Goal: Task Accomplishment & Management: Manage account settings

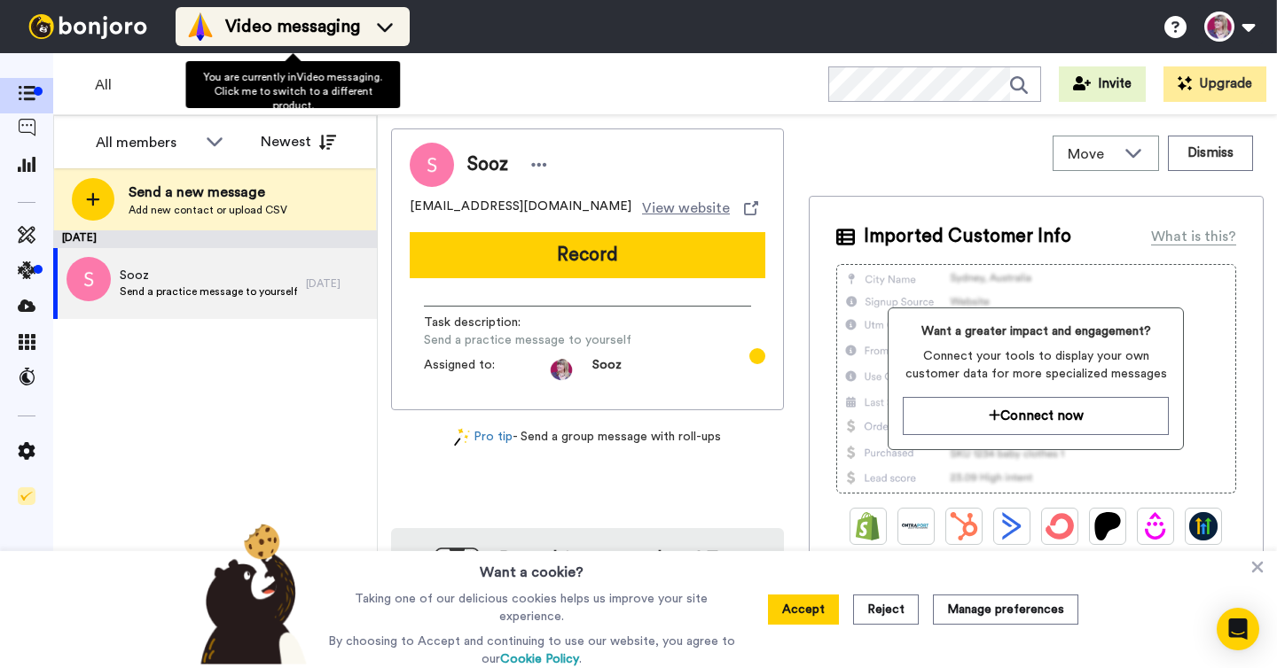
click at [274, 40] on div "Video messaging" at bounding box center [292, 26] width 213 height 28
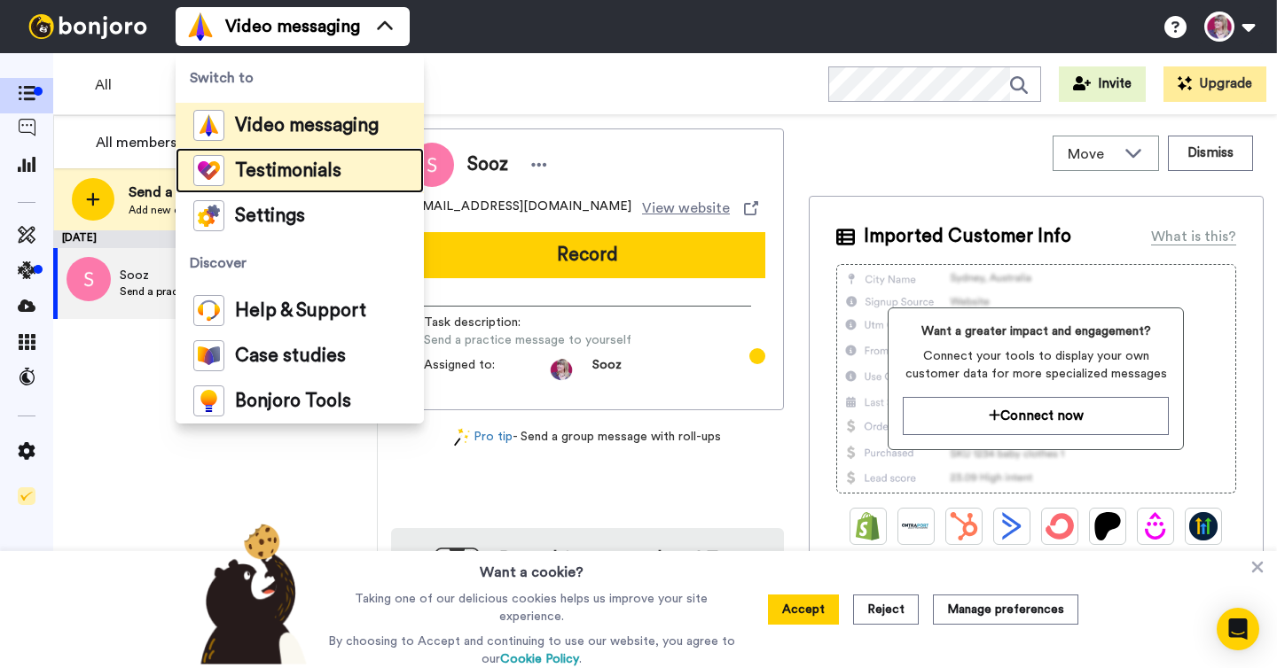
click at [243, 179] on span "Testimonials" at bounding box center [288, 171] width 106 height 18
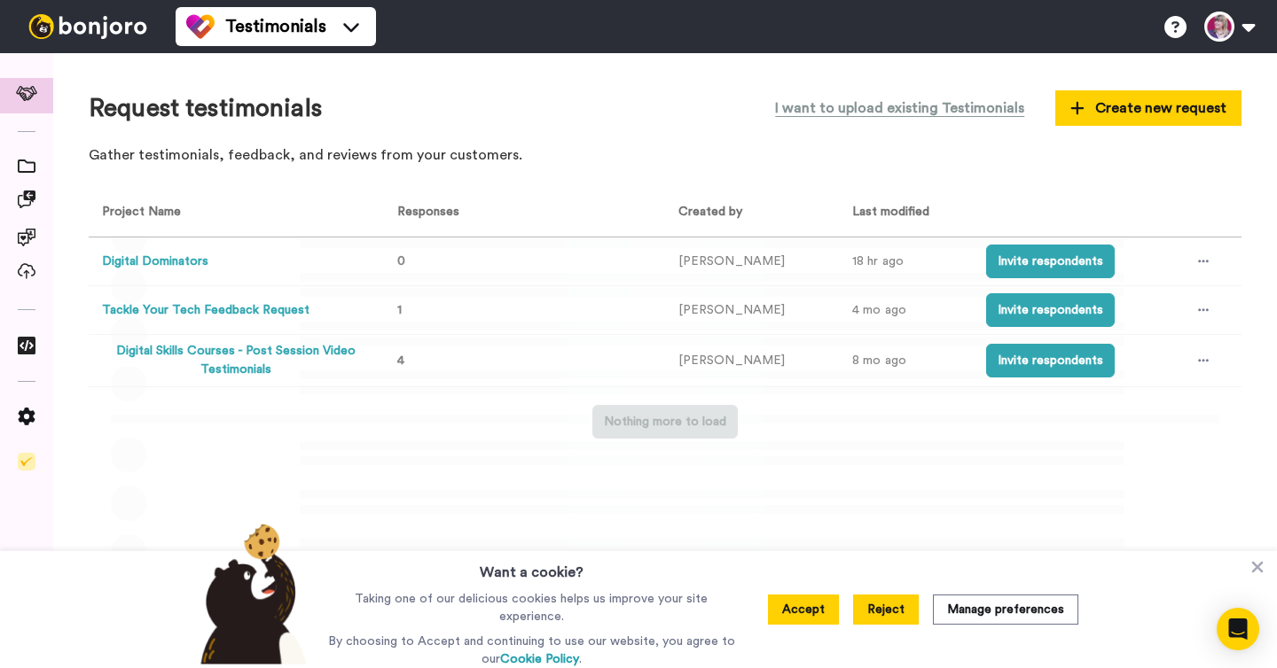
click at [886, 611] on button "Reject" at bounding box center [886, 610] width 66 height 30
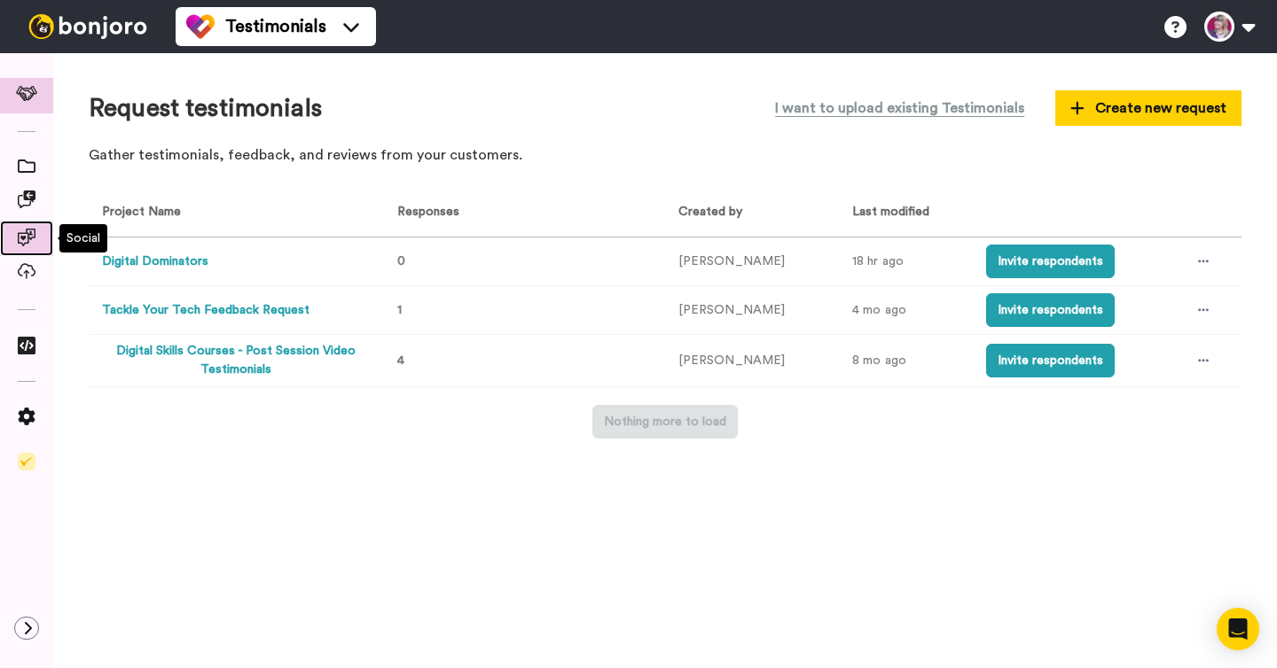
click at [20, 238] on icon at bounding box center [27, 238] width 18 height 18
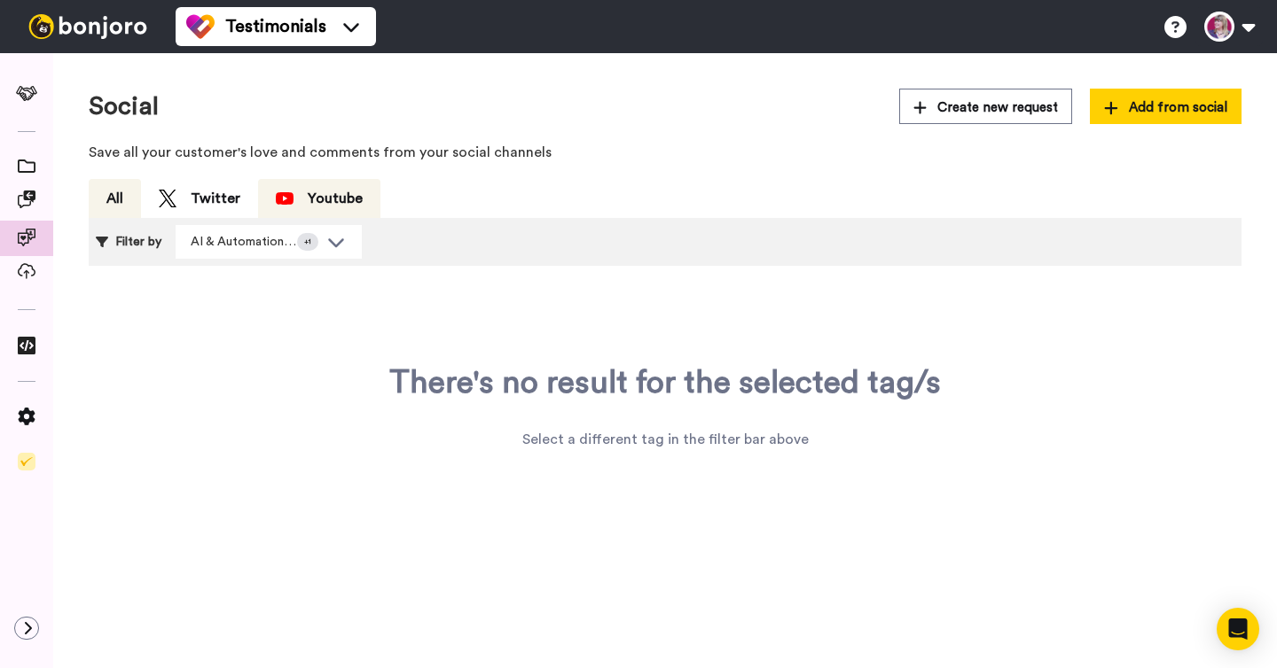
click at [322, 202] on div "Youtube" at bounding box center [319, 198] width 87 height 21
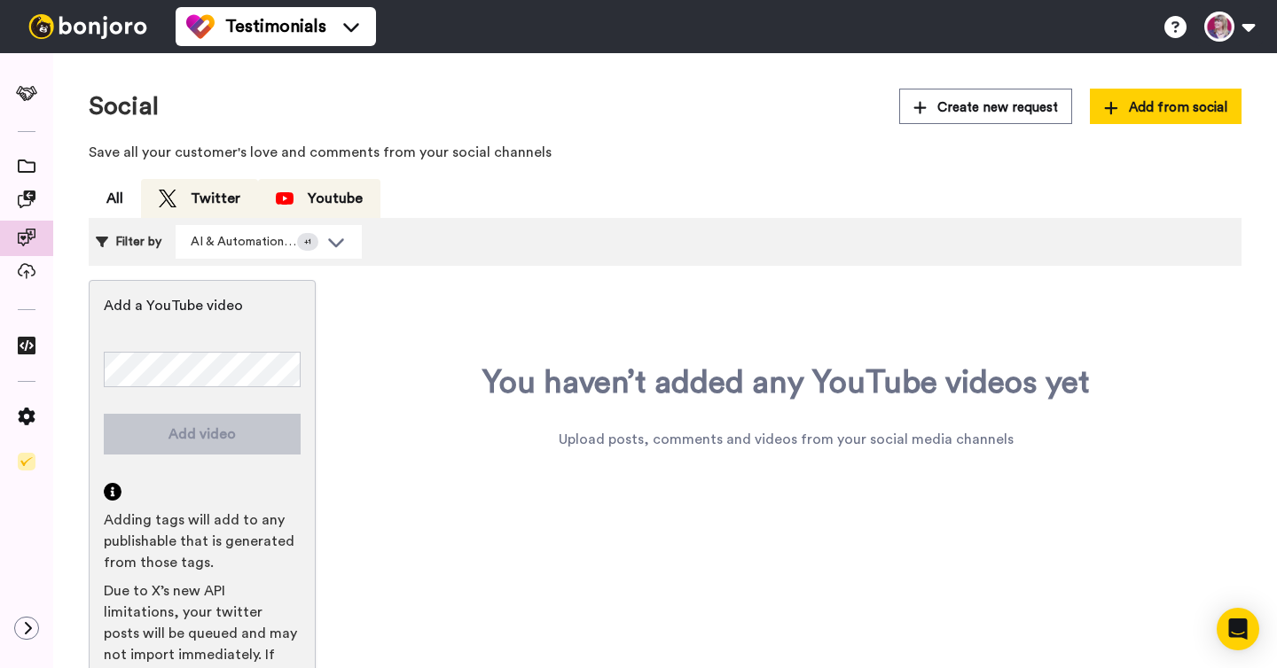
click at [199, 200] on div "Twitter" at bounding box center [200, 198] width 82 height 21
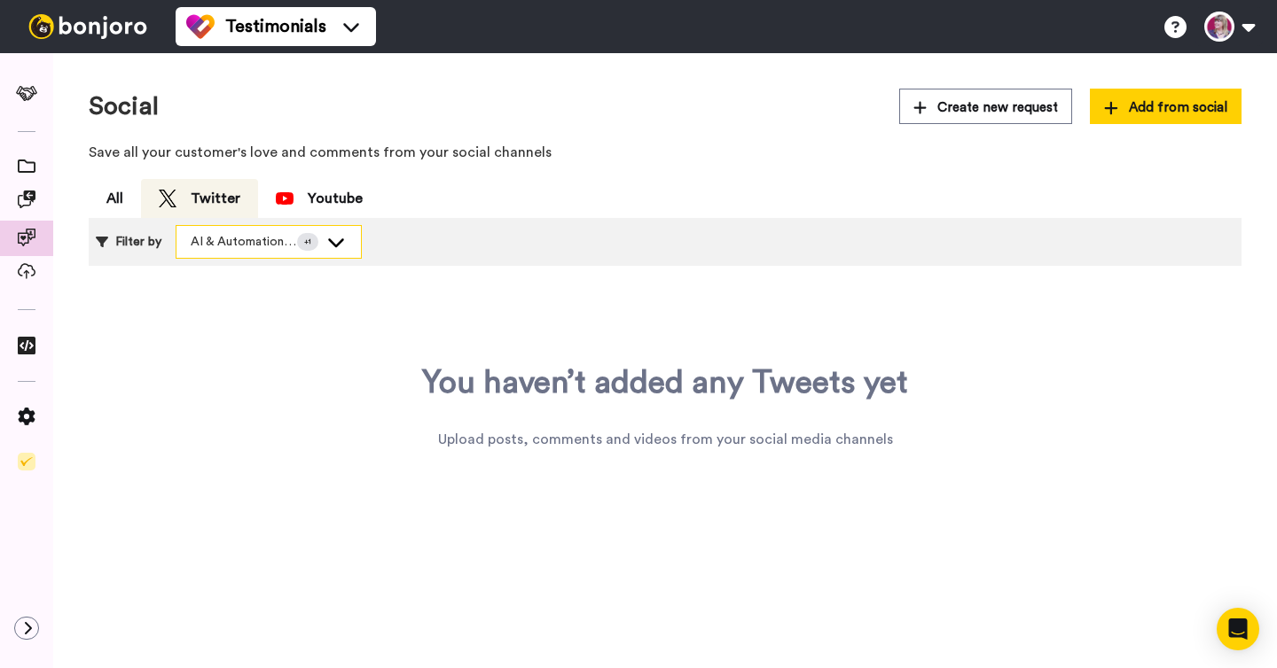
click at [332, 237] on icon at bounding box center [335, 242] width 21 height 18
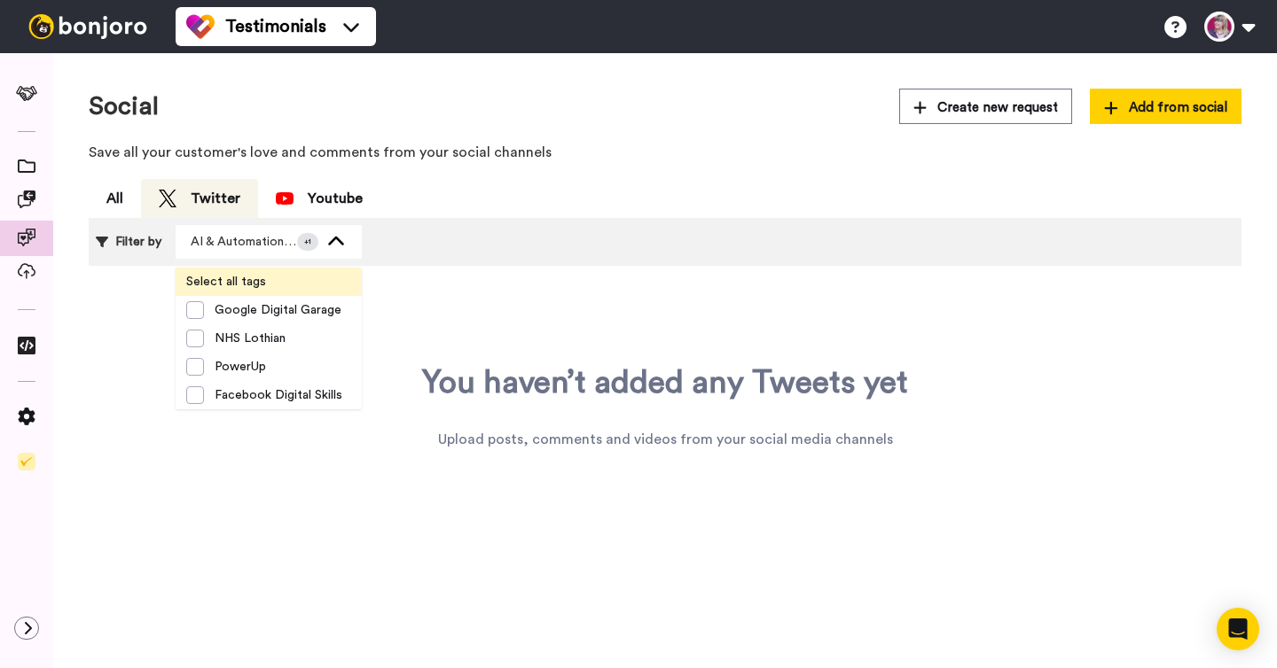
click at [205, 277] on span "Select all tags" at bounding box center [226, 282] width 101 height 18
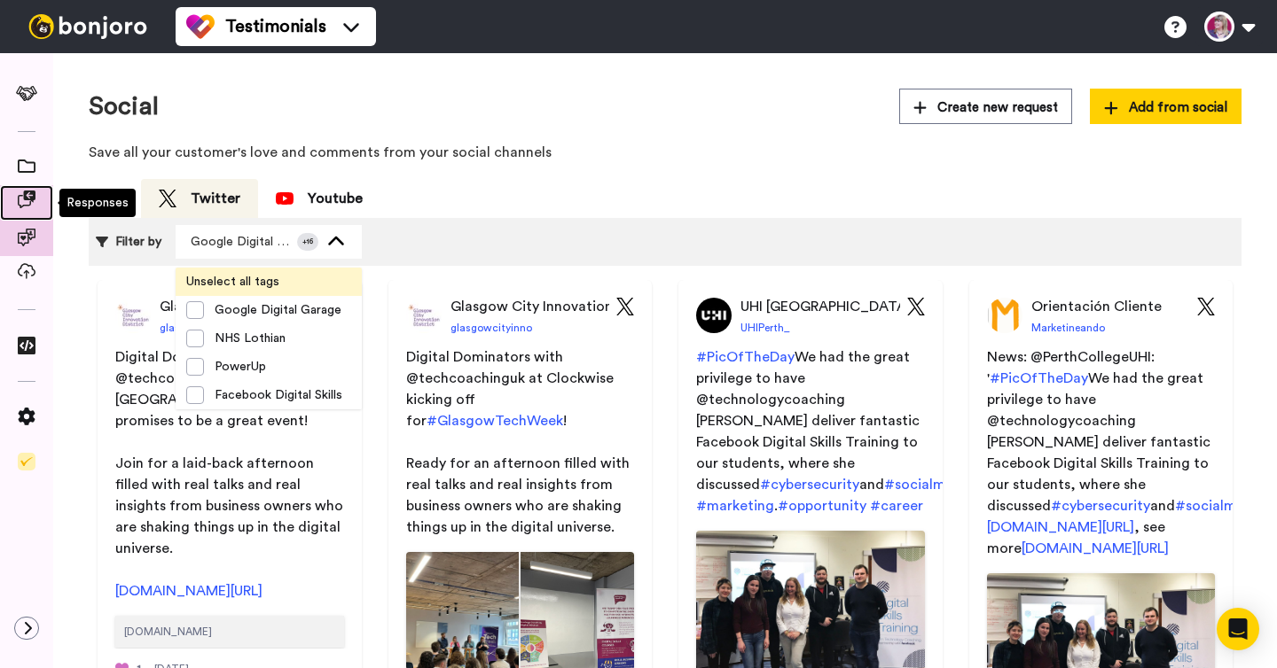
click at [23, 211] on span at bounding box center [26, 203] width 53 height 18
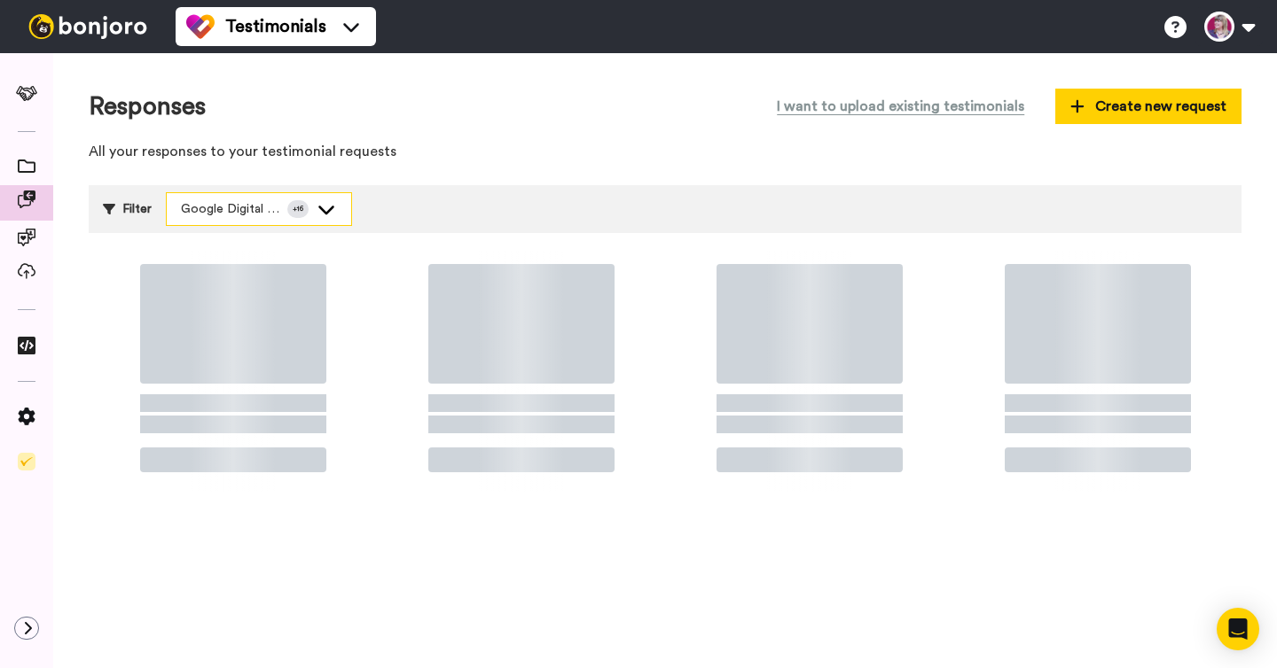
click at [328, 214] on icon at bounding box center [326, 209] width 21 height 18
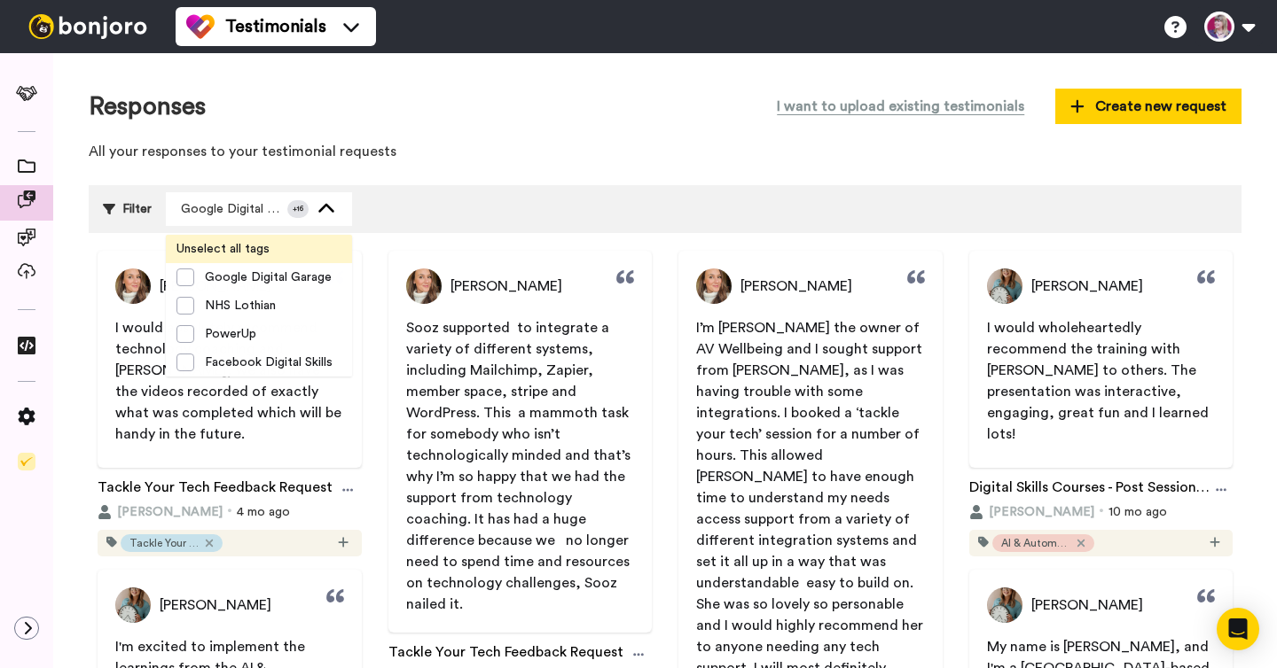
click at [451, 165] on div "Responses I want to upload existing testimonials Create new request All your re…" at bounding box center [665, 130] width 1153 height 82
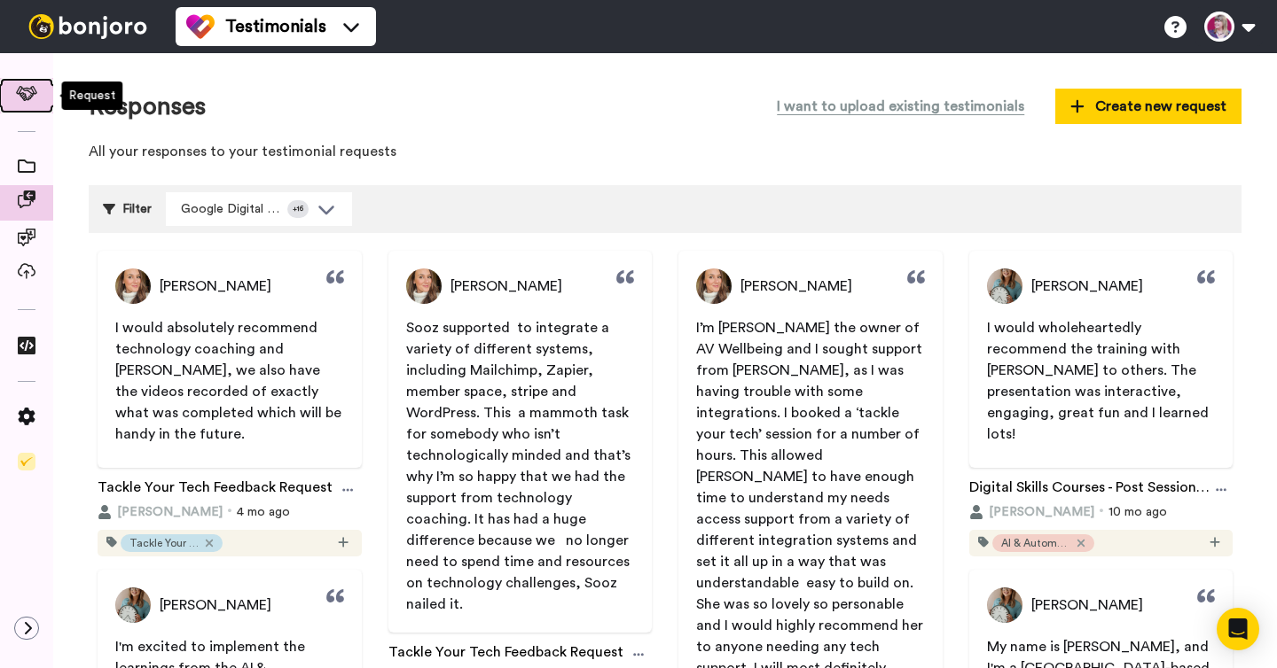
click at [34, 87] on span at bounding box center [27, 96] width 58 height 18
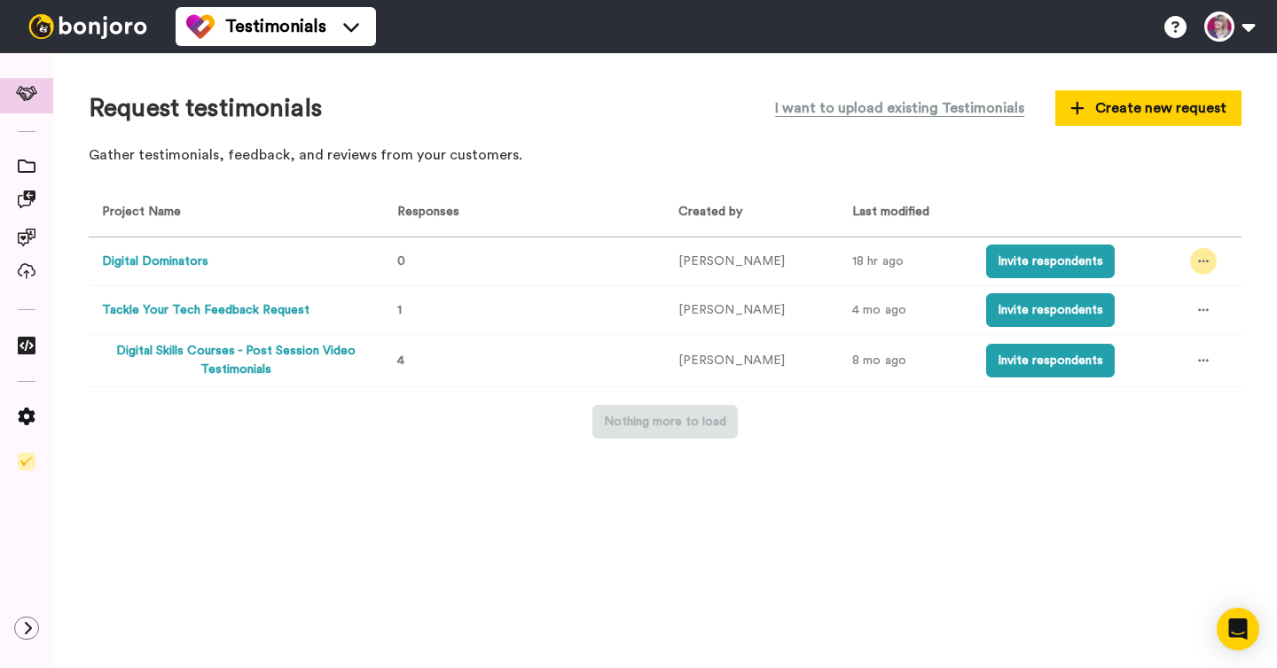
click at [1198, 262] on icon at bounding box center [1203, 261] width 11 height 12
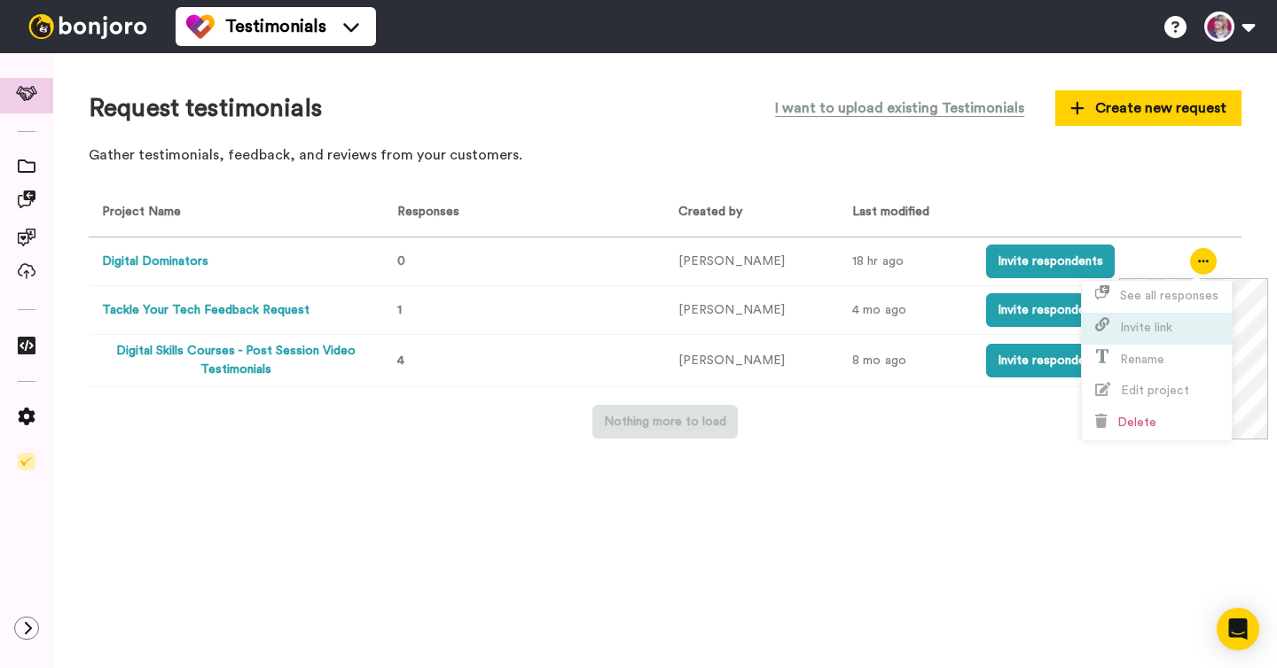
click at [1150, 338] on li "Invite link" at bounding box center [1157, 329] width 150 height 32
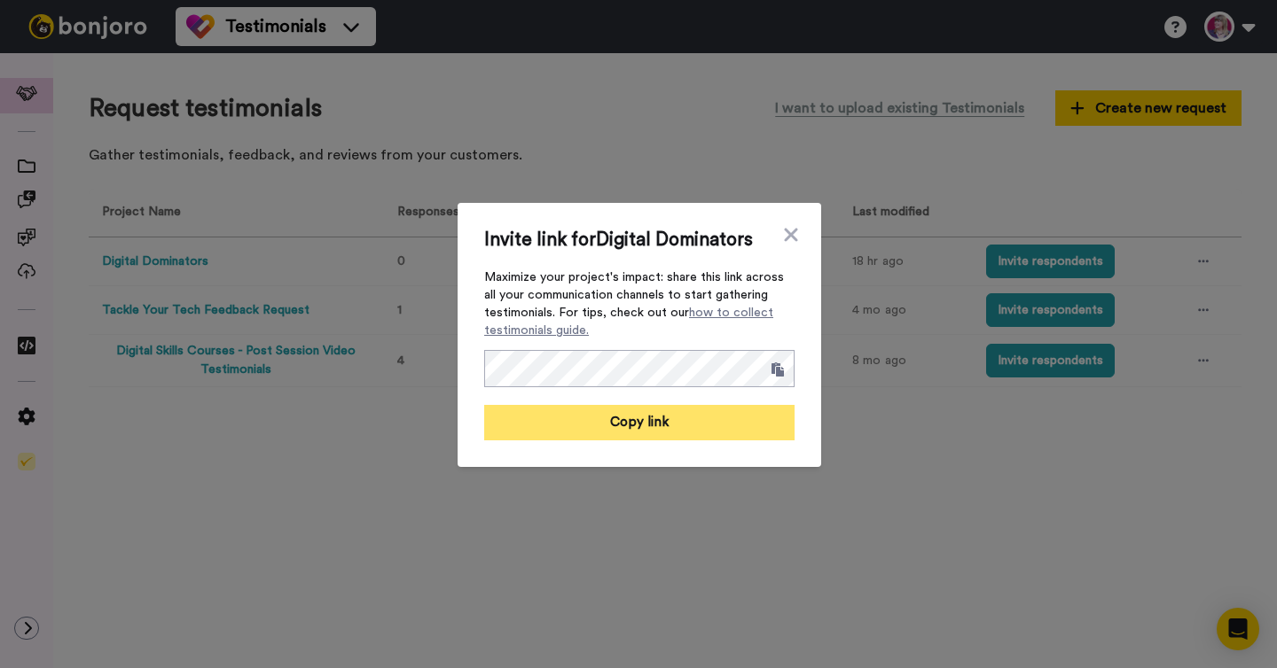
click at [555, 428] on button "Copy link" at bounding box center [639, 422] width 310 height 35
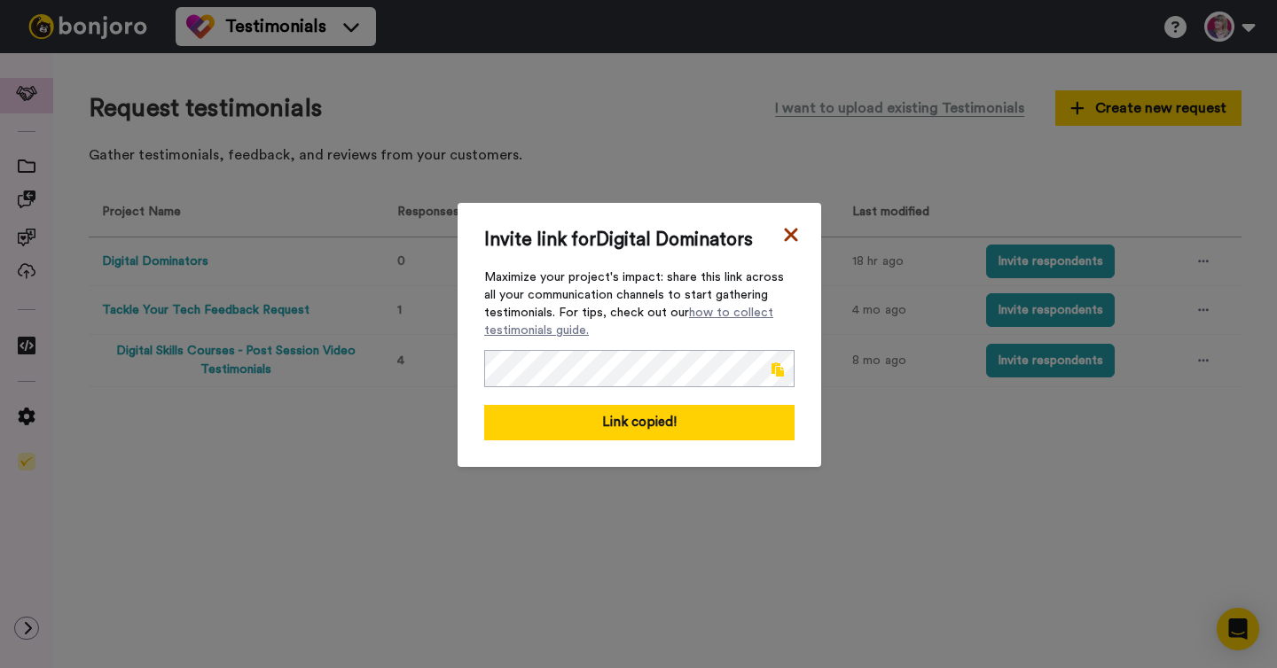
click at [797, 224] on icon at bounding box center [791, 234] width 18 height 21
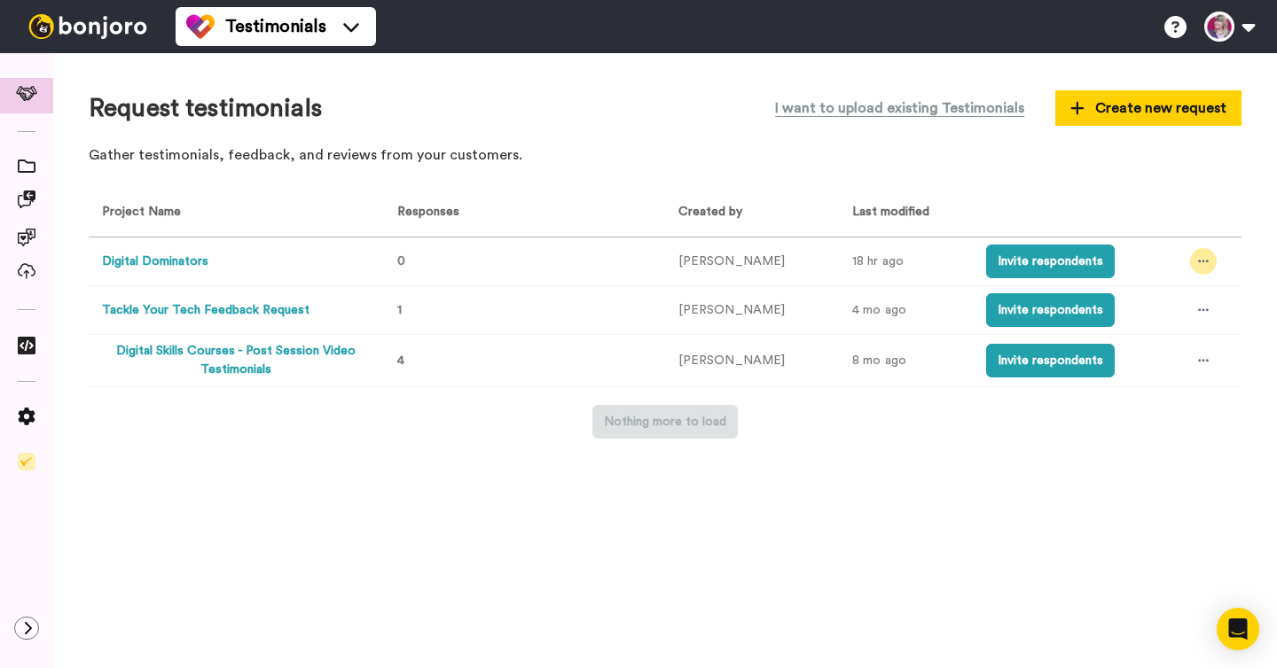
click at [1197, 272] on div at bounding box center [1203, 261] width 27 height 27
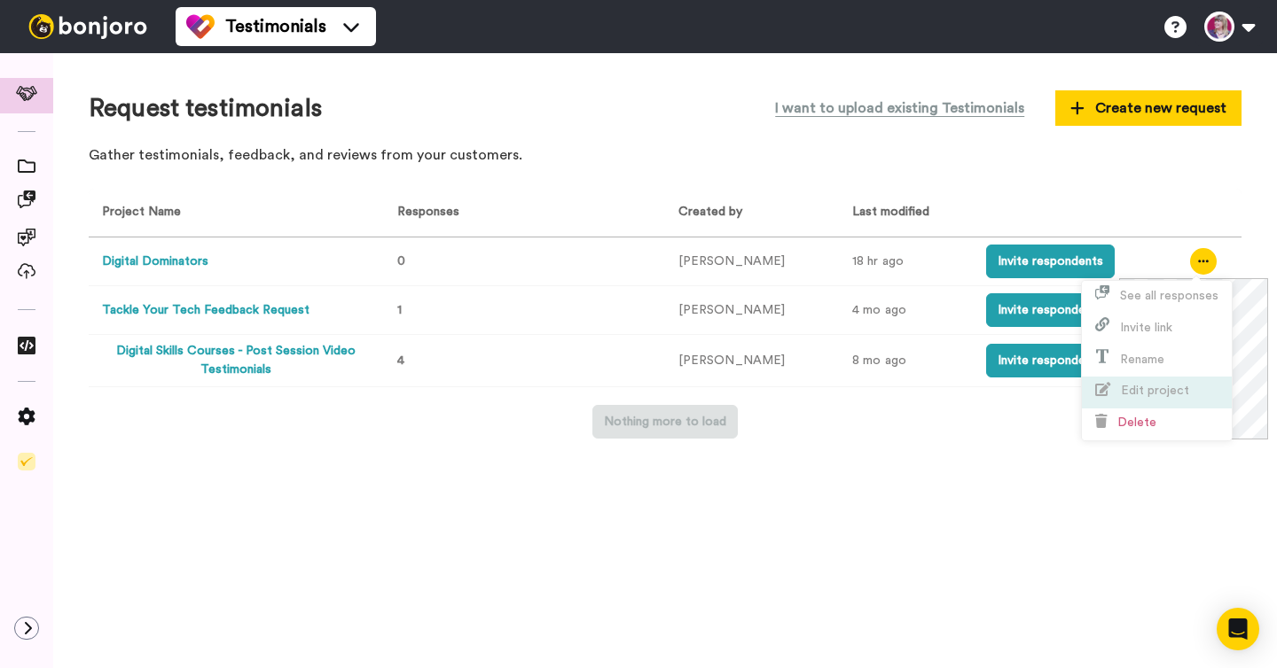
click at [1159, 394] on span "Edit project" at bounding box center [1155, 391] width 68 height 12
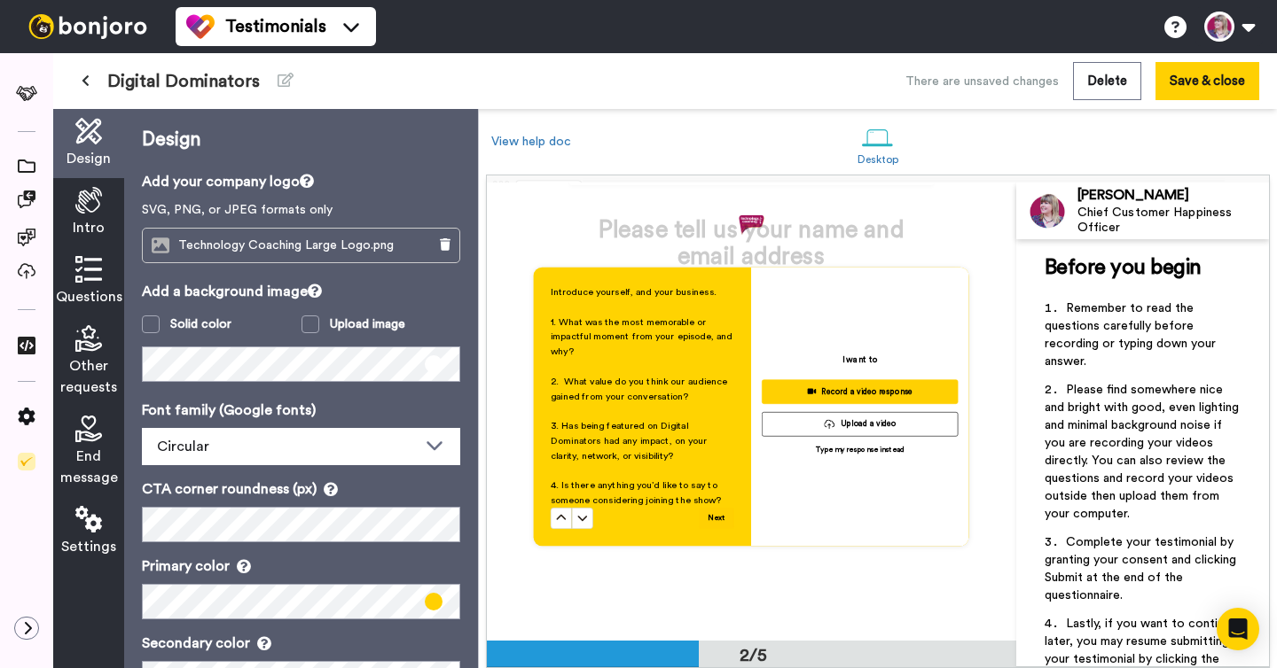
scroll to position [462, 0]
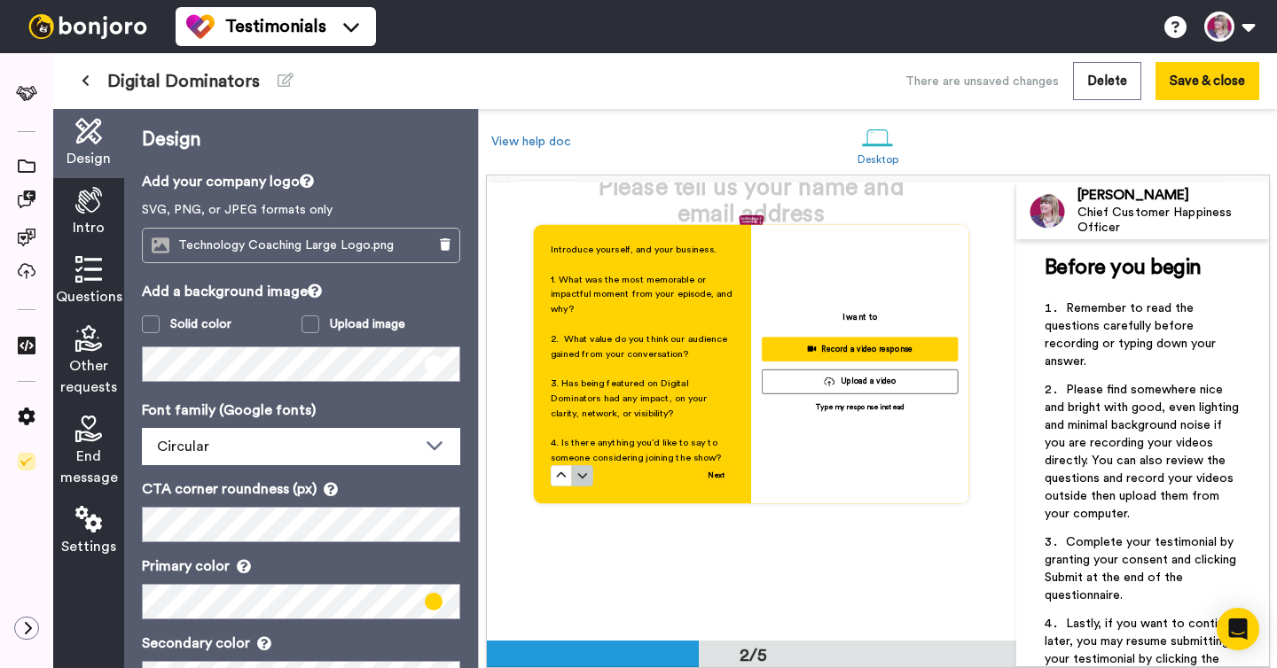
click at [583, 485] on button at bounding box center [582, 475] width 21 height 21
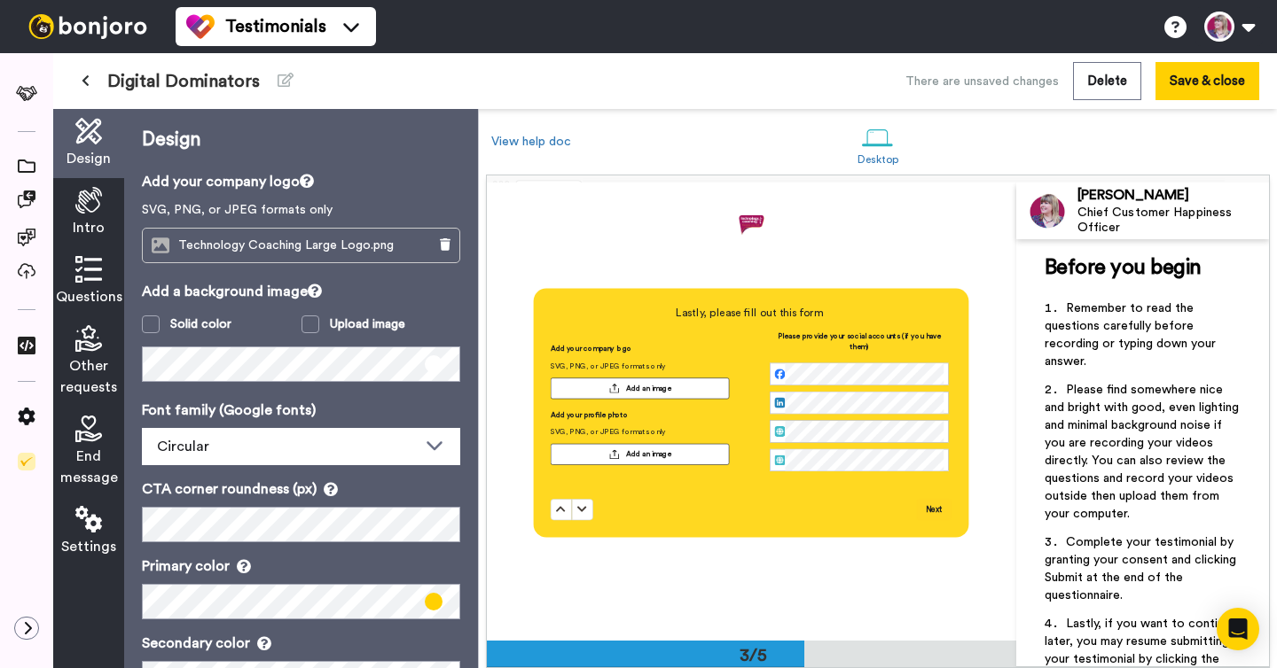
scroll to position [914, 0]
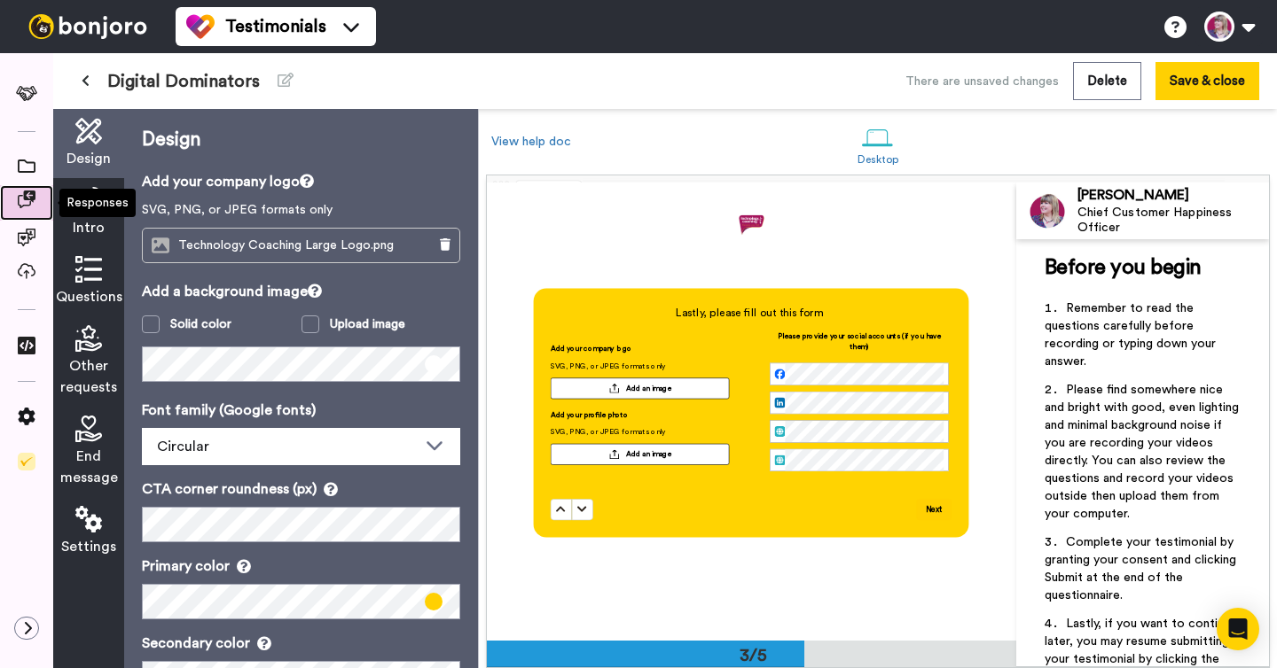
click at [26, 203] on icon at bounding box center [27, 200] width 18 height 18
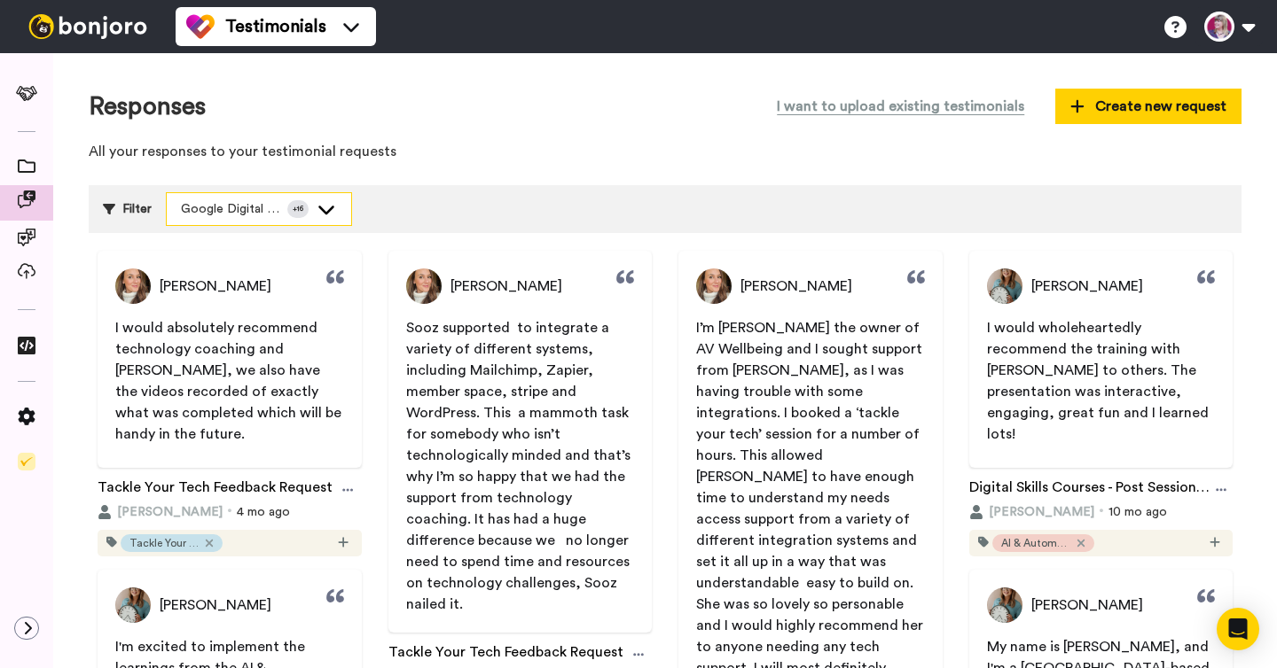
click at [324, 215] on icon at bounding box center [326, 209] width 21 height 18
